Goal: Information Seeking & Learning: Learn about a topic

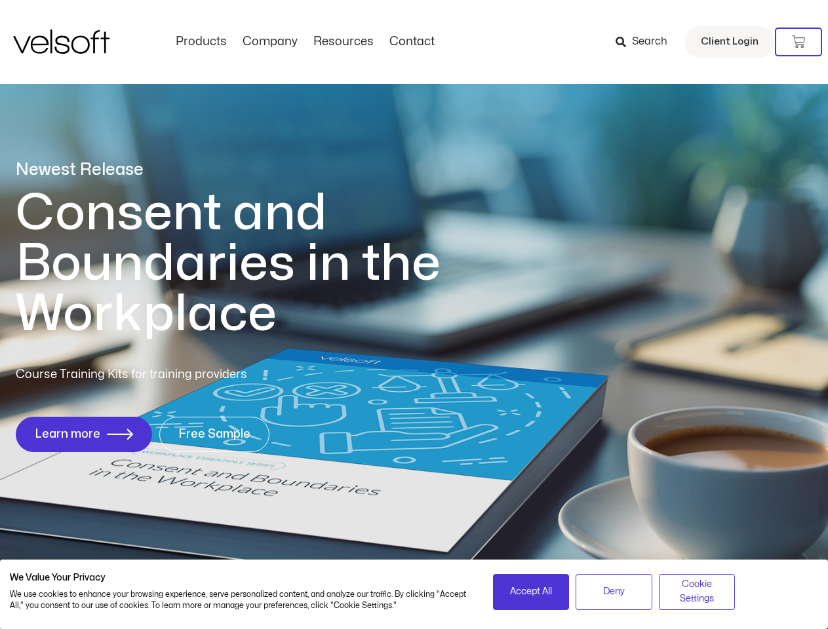
click at [413, 315] on h1 "Consent and Boundaries in the Workplace" at bounding box center [255, 263] width 478 height 151
click at [798, 42] on icon at bounding box center [798, 41] width 13 height 13
click at [531, 592] on span "Accept All" at bounding box center [531, 591] width 42 height 14
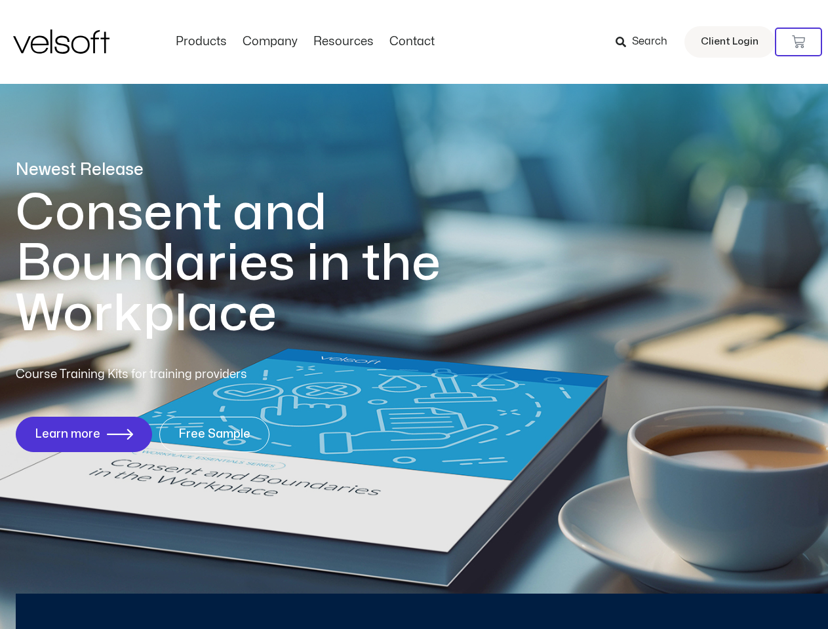
click at [613, 592] on div "Newest Release Consent and Boundaries in the Workplace Course Training Kits for…" at bounding box center [414, 313] width 828 height 636
click at [697, 592] on div "Newest Release Consent and Boundaries in the Workplace Course Training Kits for…" at bounding box center [414, 313] width 828 height 636
